Goal: Task Accomplishment & Management: Use online tool/utility

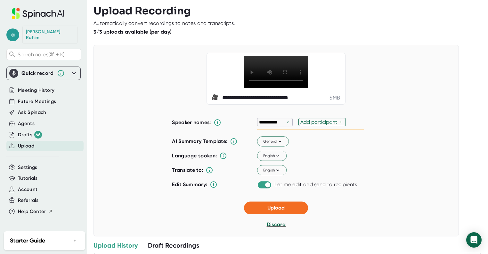
click at [278, 228] on span "Discard" at bounding box center [276, 225] width 19 height 6
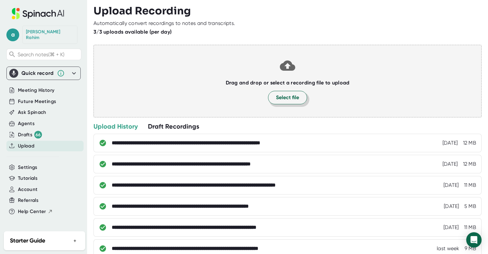
click at [273, 100] on button "Select file" at bounding box center [287, 97] width 39 height 13
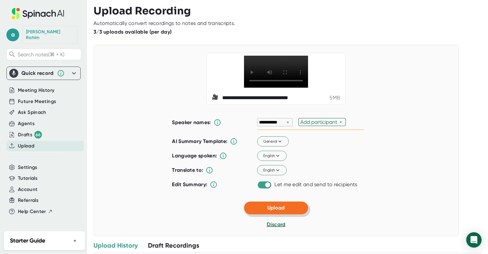
click at [269, 211] on span "Upload" at bounding box center [275, 208] width 17 height 6
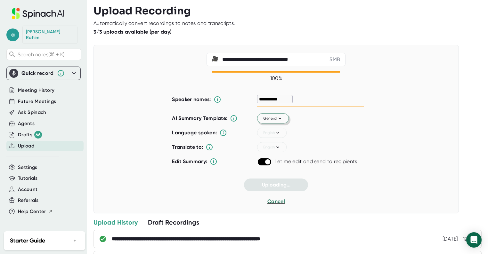
click at [269, 120] on span "General" at bounding box center [273, 119] width 20 height 6
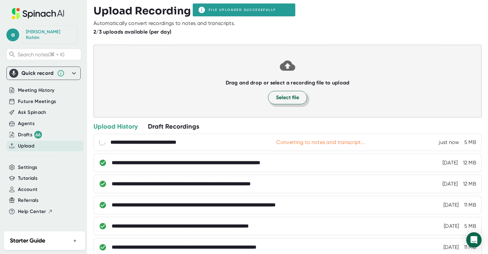
click at [276, 98] on span "Select file" at bounding box center [287, 98] width 23 height 8
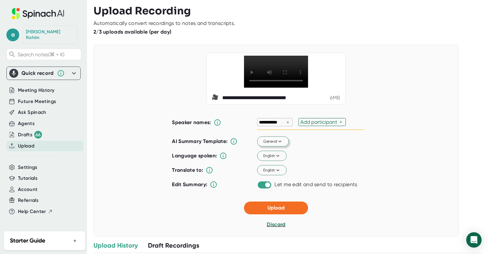
click at [265, 144] on span "General" at bounding box center [273, 142] width 20 height 6
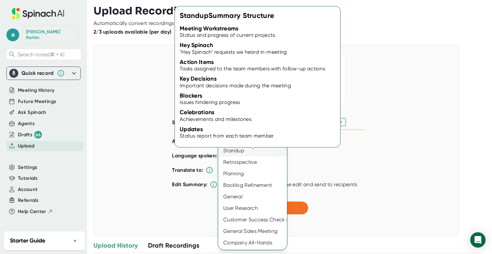
click at [237, 156] on div "Standup" at bounding box center [252, 151] width 69 height 12
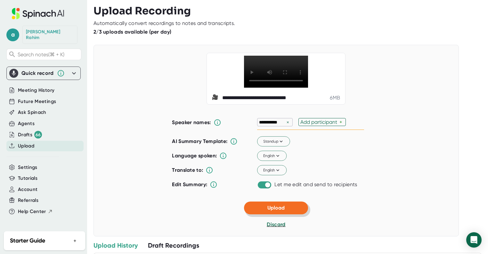
click at [292, 214] on button "Upload" at bounding box center [276, 208] width 64 height 13
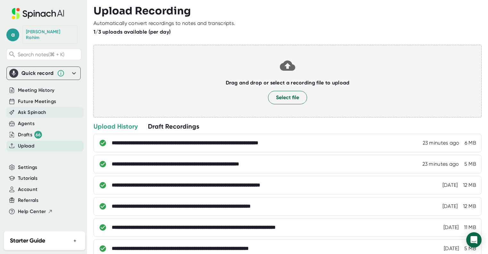
click at [40, 109] on span "Ask Spinach" at bounding box center [32, 112] width 28 height 7
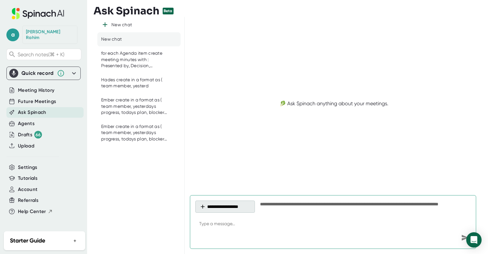
type textarea "Ember create in a format as ( team member, yesterdays progress, todays plan, bl…"
type textarea "x"
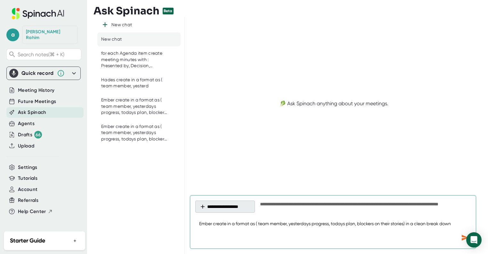
type textarea "Ember create in a format as ( team member, yesterdays progress, todays plan, bl…"
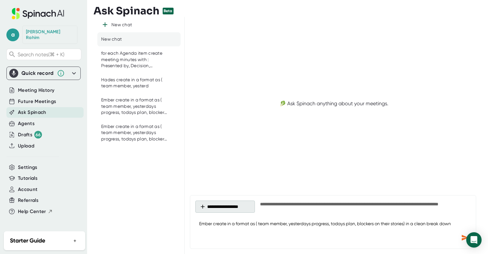
click at [223, 206] on button "**********" at bounding box center [225, 207] width 60 height 12
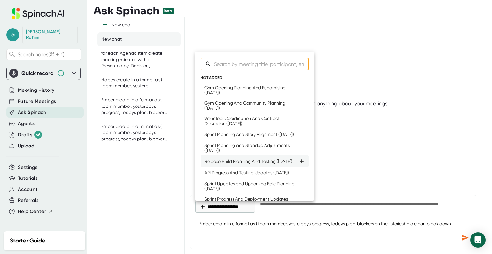
type textarea "x"
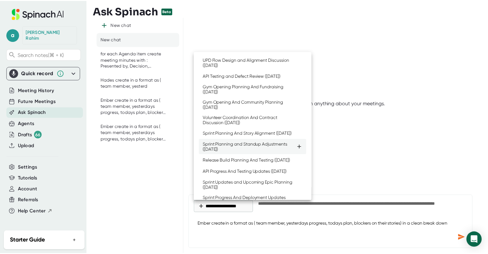
scroll to position [23, 0]
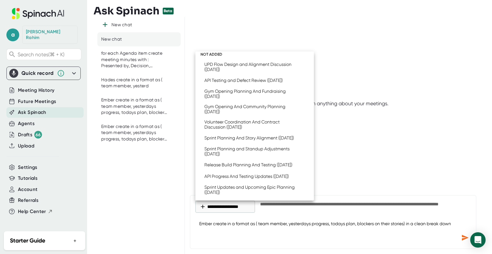
click at [26, 138] on div at bounding box center [246, 127] width 492 height 254
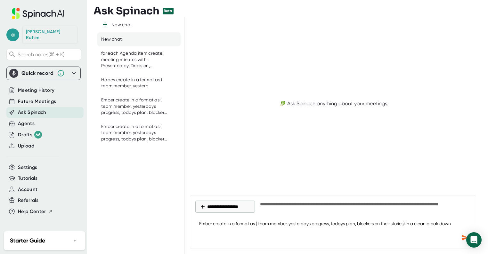
click at [26, 140] on div "​ NOT ADDED UPD Flow Design and Alignment Discussion ([DATE]) API Testing and D…" at bounding box center [244, 127] width 488 height 254
click at [26, 142] on span "Upload" at bounding box center [26, 145] width 16 height 7
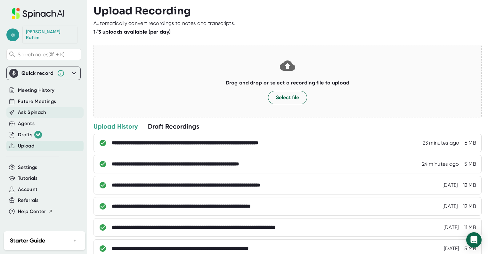
click at [35, 109] on span "Ask Spinach" at bounding box center [32, 112] width 28 height 7
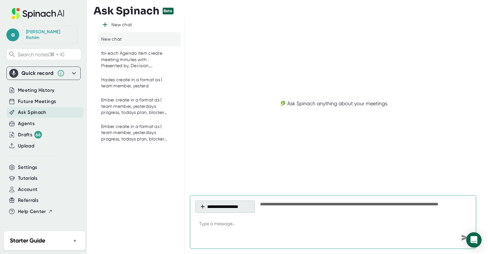
click at [226, 206] on button "**********" at bounding box center [225, 207] width 60 height 12
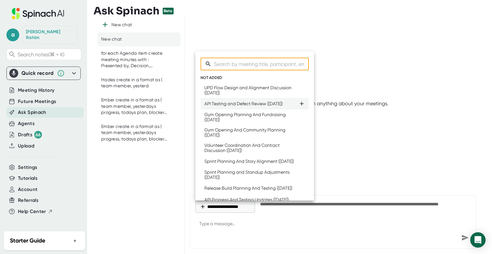
click at [221, 106] on div "API Testing and Defect Review ([DATE])" at bounding box center [243, 103] width 78 height 5
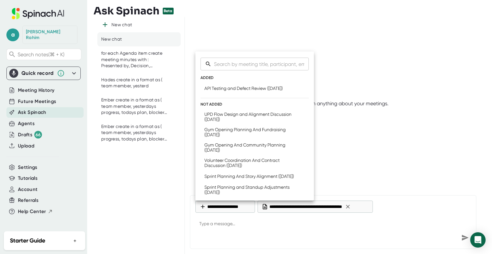
click at [229, 228] on div at bounding box center [246, 127] width 492 height 254
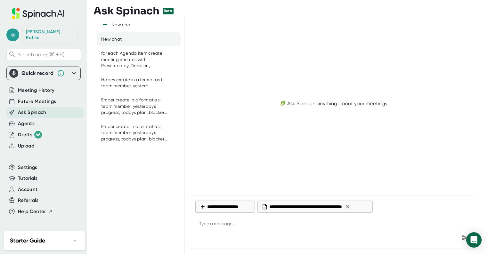
type textarea "x"
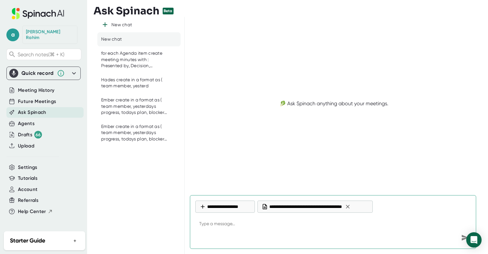
paste textarea "Ember create in a format as ( team member, yesterdays progress, todays plan, bl…"
type textarea "Ember create in a format as ( team member, yesterdays progress, todays plan, bl…"
type textarea "x"
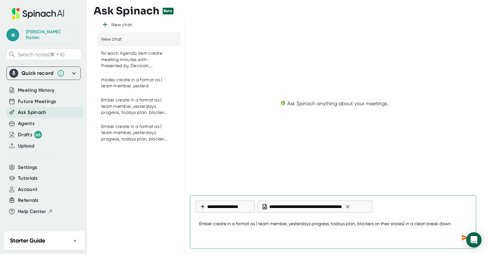
type textarea "Ember create in a format as ( team member, yesterdays progress, todays plan, bl…"
type textarea "x"
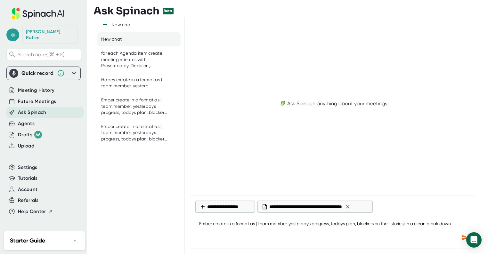
click at [463, 239] on icon "Send message" at bounding box center [465, 238] width 7 height 6
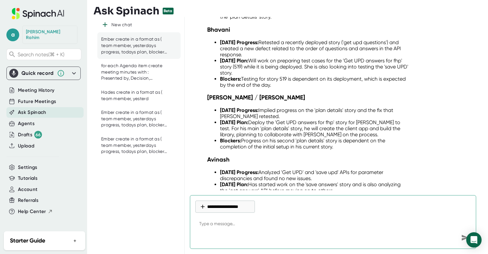
scroll to position [251, 0]
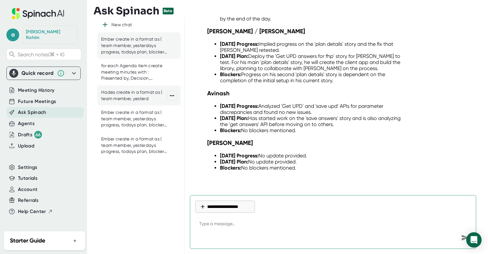
click at [122, 94] on div "Hades create in a format as ( team member, yesterd" at bounding box center [134, 95] width 66 height 12
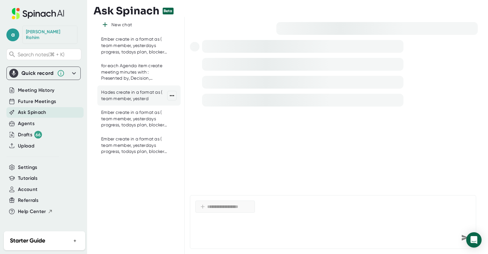
scroll to position [0, 0]
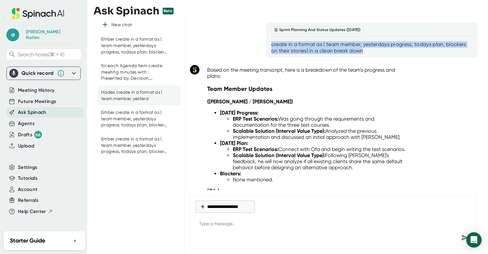
drag, startPoint x: 349, startPoint y: 49, endPoint x: 266, endPoint y: 46, distance: 82.3
click at [266, 46] on div "Sprint Planning And Status Updates ([DATE]) create in a format as ( team member…" at bounding box center [372, 40] width 212 height 36
copy div "create in a format as ( team member, yesterdays progress, todays plan, blockers…"
type textarea "x"
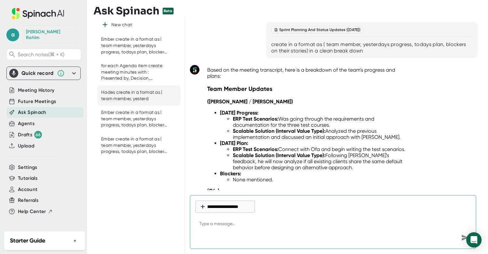
paste textarea "create in a format as ( team member, yesterdays progress, todays plan, blockers…"
type textarea "create in a format as ( team member, yesterdays progress, todays plan, blockers…"
type textarea "x"
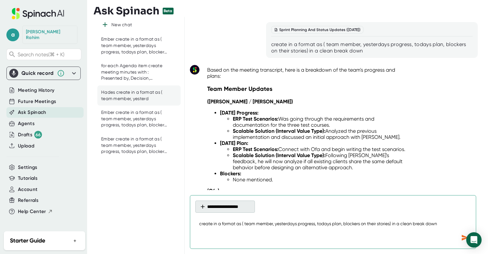
type textarea "create in a format as ( team member, yesterdays progress, todays plan, blockers…"
click at [210, 208] on button "**********" at bounding box center [225, 207] width 60 height 12
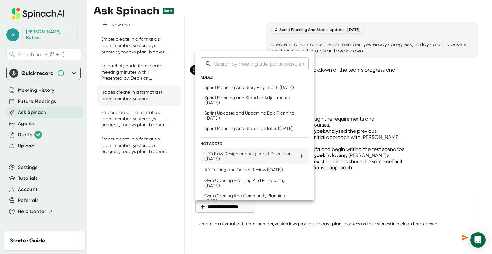
click at [226, 161] on div "UPD Flow Design and Alignment Discussion ([DATE])" at bounding box center [251, 156] width 94 height 10
type textarea "x"
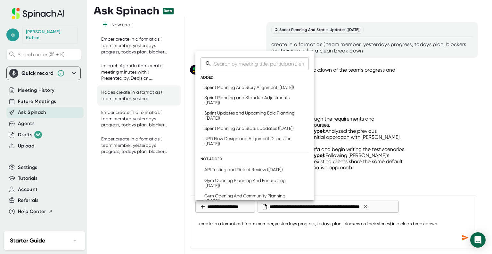
click at [461, 236] on div at bounding box center [246, 127] width 492 height 254
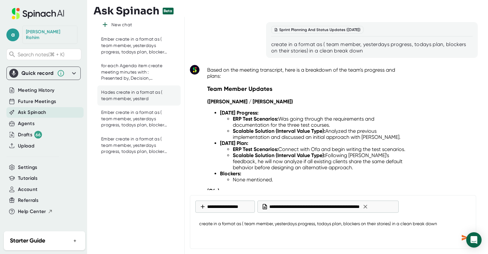
click at [462, 237] on icon "Send message" at bounding box center [465, 238] width 7 height 6
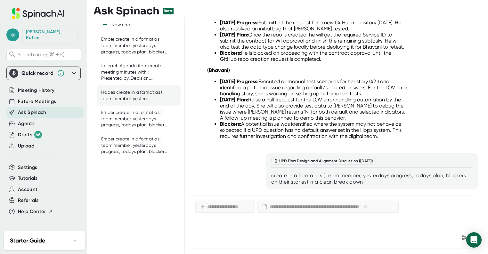
scroll to position [1439, 0]
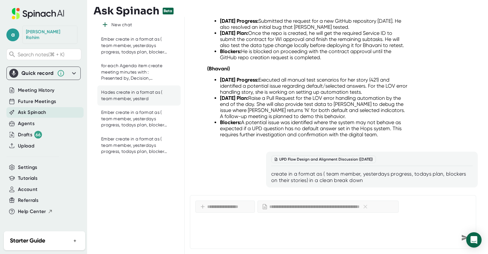
type textarea "x"
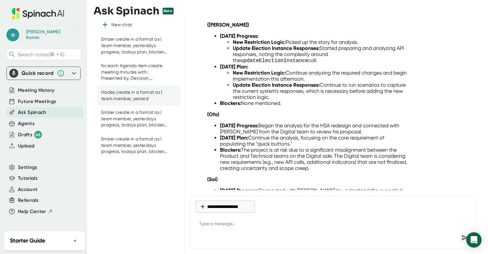
scroll to position [1816, 0]
